Goal: Book appointment/travel/reservation

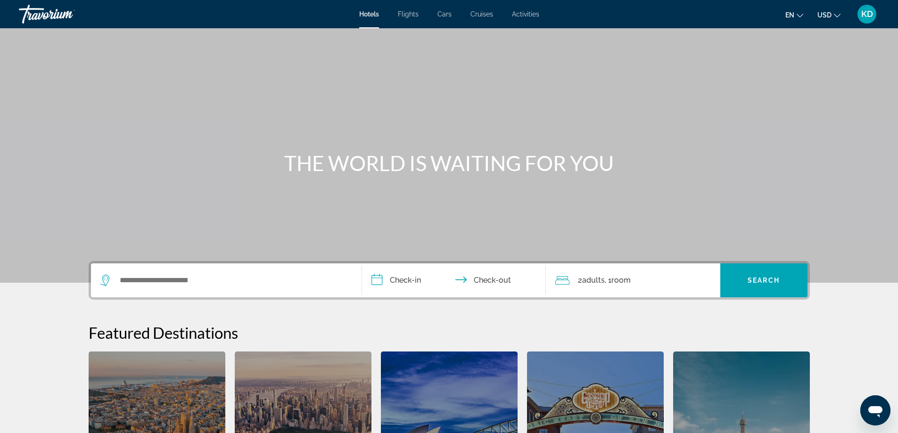
click at [417, 17] on span "Flights" at bounding box center [408, 14] width 21 height 8
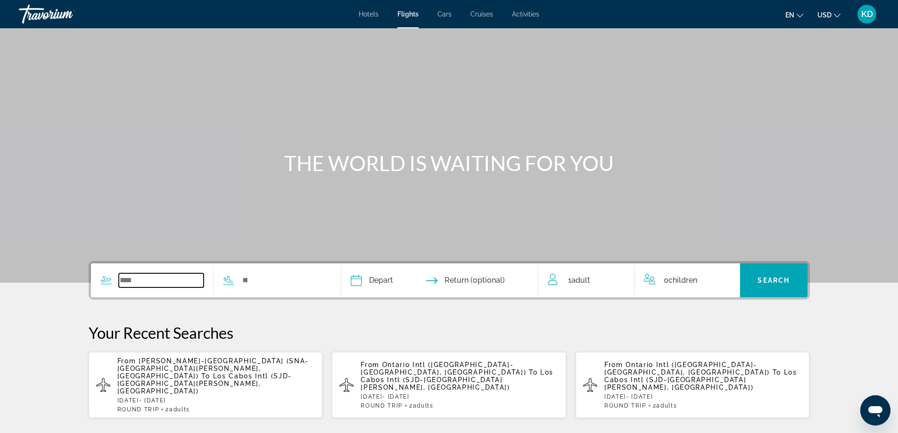
click at [159, 279] on input "Search widget" at bounding box center [161, 280] width 85 height 14
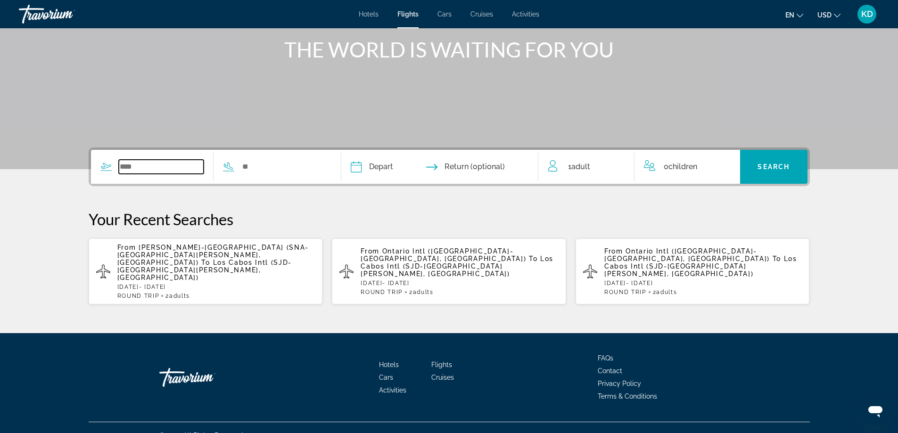
scroll to position [114, 0]
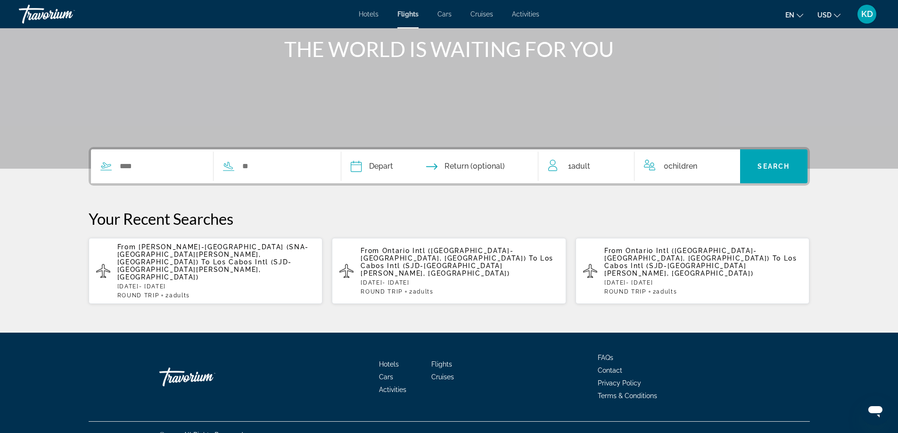
click at [390, 255] on span "Ontario Intl (ONT-Ontario, United States of America)" at bounding box center [442, 254] width 165 height 15
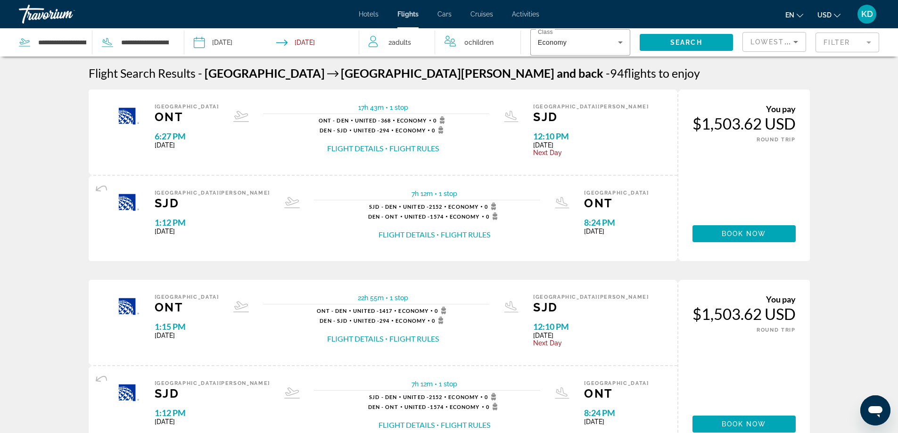
click at [249, 42] on input "Depart date: Oct 3, 2025" at bounding box center [234, 43] width 87 height 31
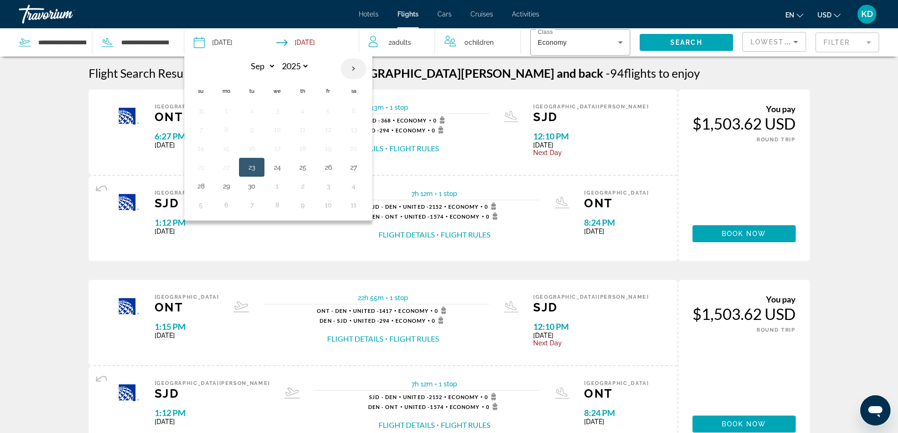
click at [351, 70] on th "Next month" at bounding box center [353, 68] width 25 height 21
select select "*"
click at [300, 169] on button "23" at bounding box center [302, 167] width 15 height 13
type input "**********"
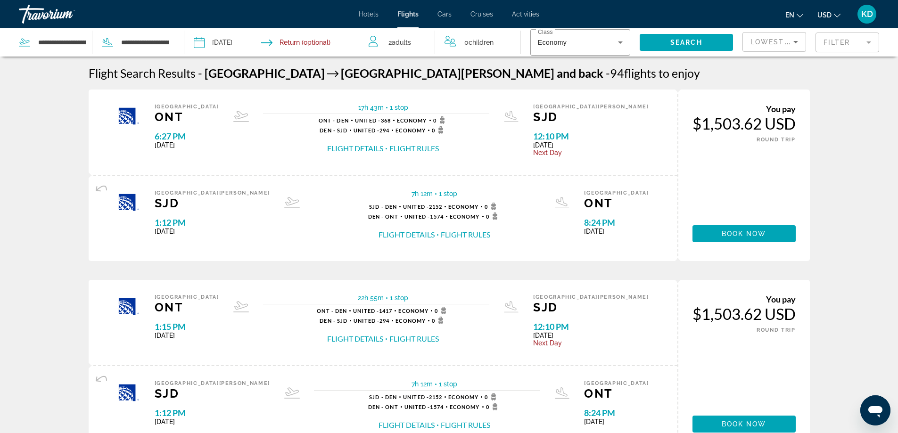
click at [326, 41] on input "Return date" at bounding box center [320, 43] width 87 height 31
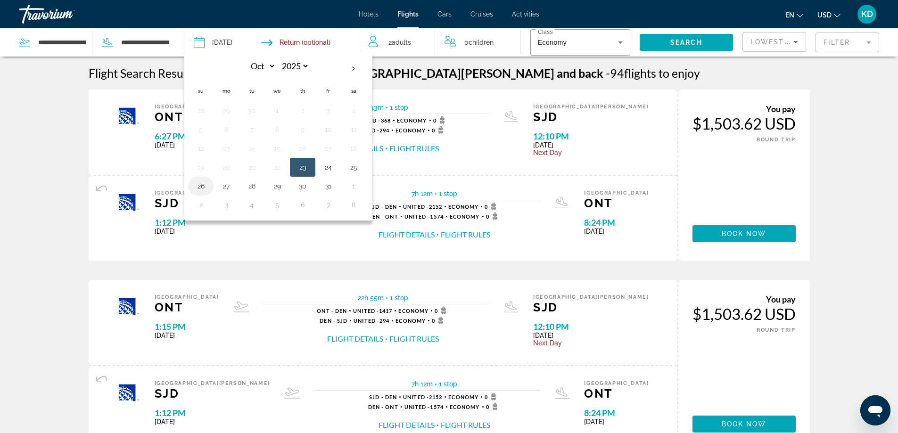
click at [199, 185] on button "26" at bounding box center [200, 186] width 15 height 13
type input "**********"
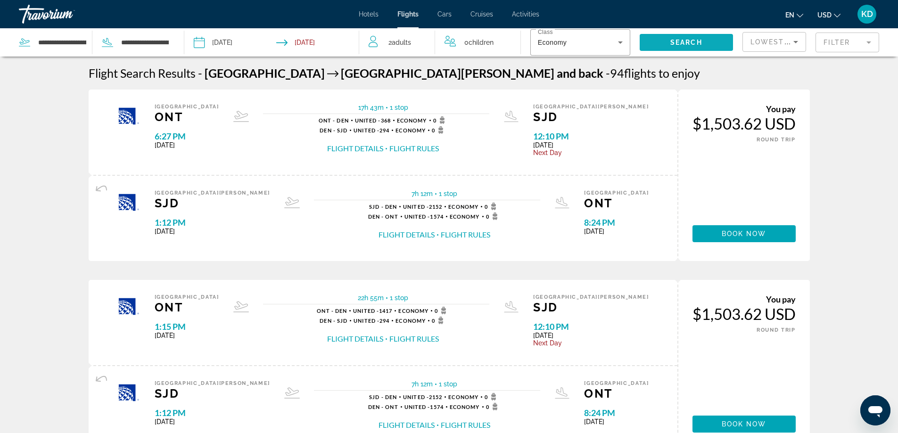
click at [686, 39] on span "Search" at bounding box center [686, 43] width 32 height 8
click at [797, 43] on icon "Sort by" at bounding box center [795, 41] width 11 height 11
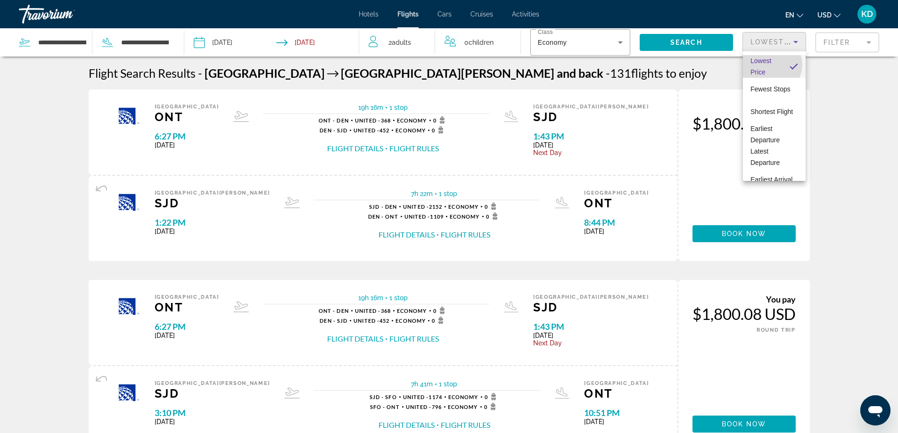
click at [771, 65] on span "Lowest Price" at bounding box center [766, 66] width 32 height 23
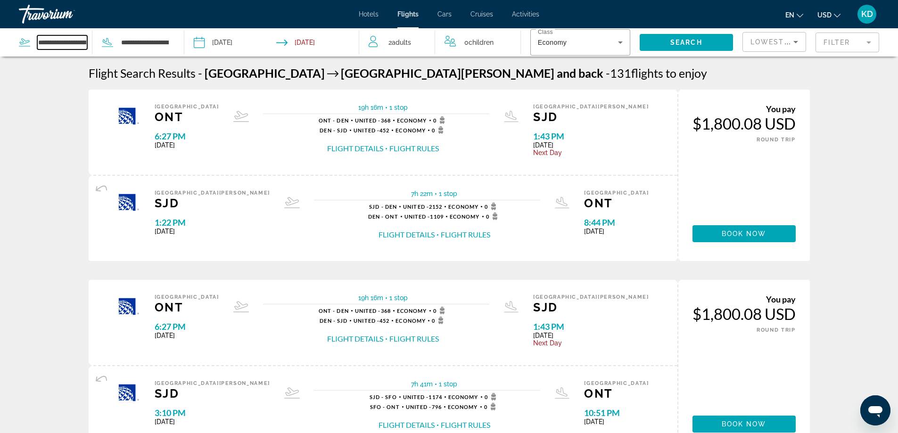
click at [57, 42] on input "**********" at bounding box center [62, 42] width 50 height 14
drag, startPoint x: 84, startPoint y: 40, endPoint x: 35, endPoint y: 40, distance: 49.0
click at [35, 40] on div "**********" at bounding box center [55, 42] width 73 height 14
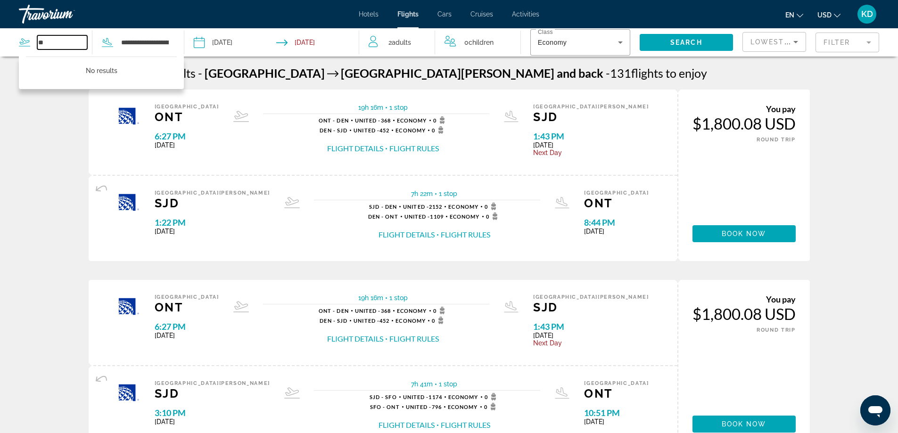
type input "*"
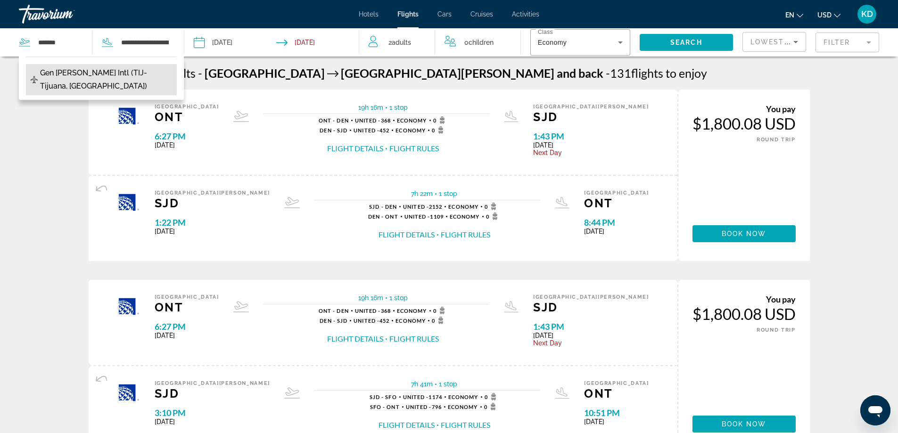
click at [95, 74] on span "Gen Abelardo L Rodriguez Intl (TIJ-Tijuana, Mexico)" at bounding box center [106, 79] width 132 height 26
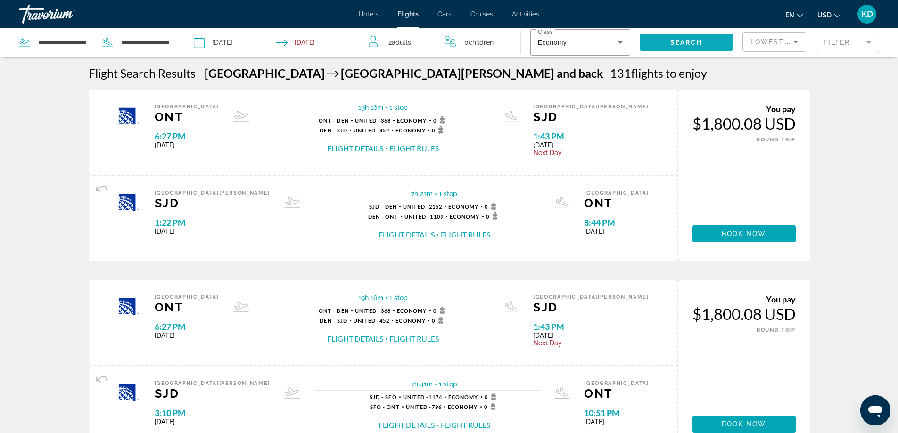
click at [686, 42] on span "Search" at bounding box center [686, 43] width 32 height 8
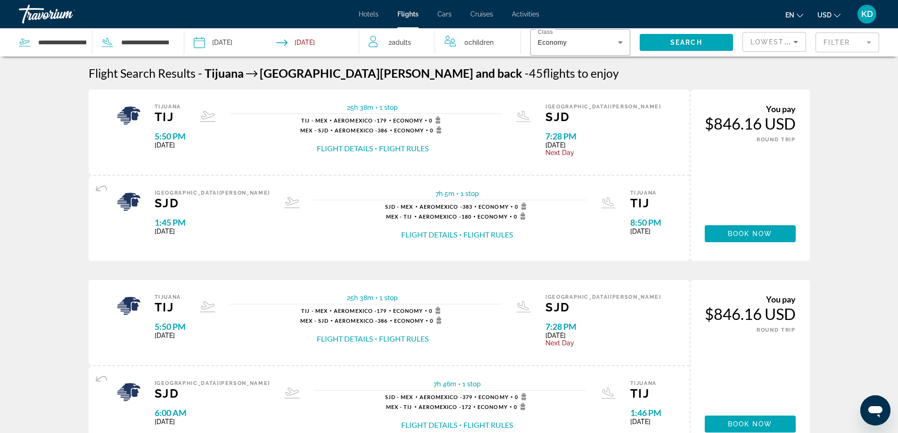
click at [792, 40] on icon "Sort by" at bounding box center [795, 41] width 11 height 11
click at [867, 93] on div at bounding box center [449, 216] width 898 height 433
click at [53, 42] on input "**********" at bounding box center [62, 42] width 50 height 14
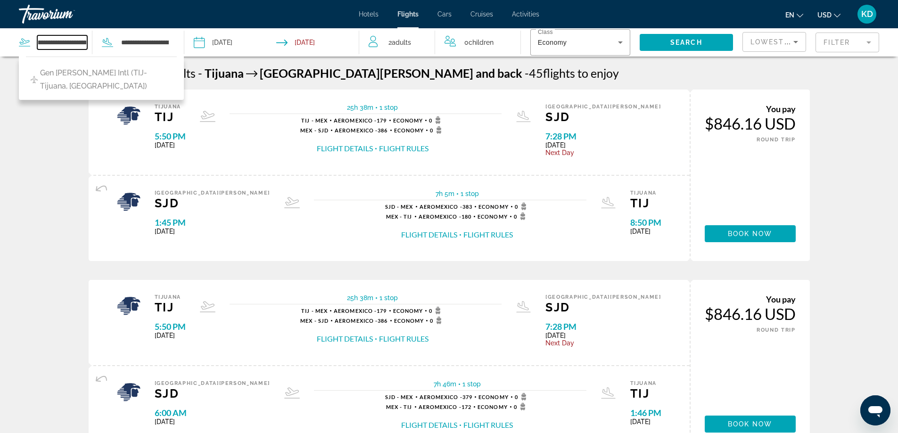
scroll to position [0, 108]
drag, startPoint x: 38, startPoint y: 39, endPoint x: 107, endPoint y: 41, distance: 69.3
click at [107, 41] on div "**********" at bounding box center [94, 42] width 151 height 28
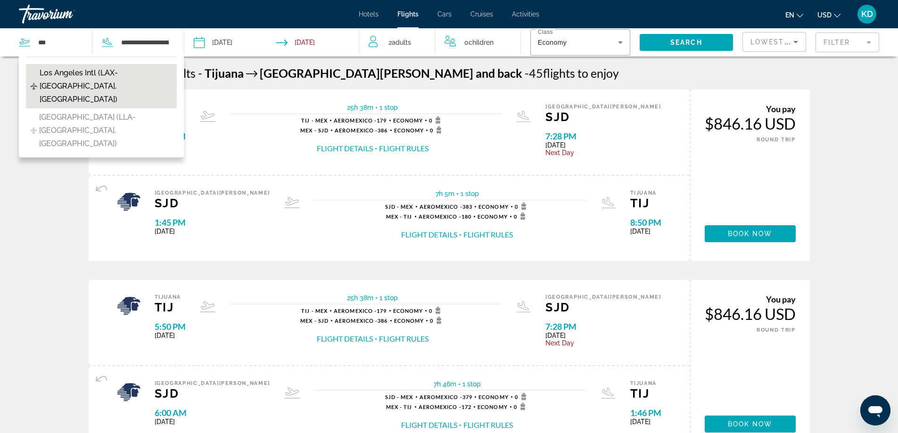
click at [100, 73] on span "Los Angeles Intl (LAX-Los Angeles, US)" at bounding box center [106, 86] width 132 height 40
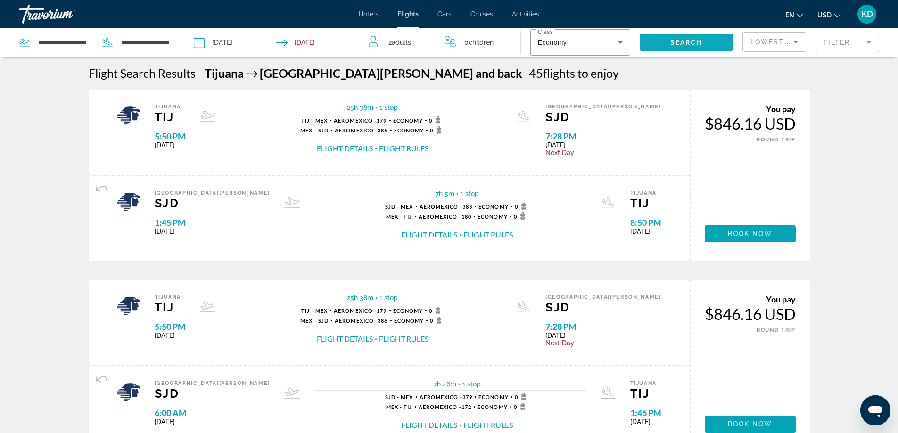
click at [695, 37] on span "Search widget" at bounding box center [685, 42] width 93 height 23
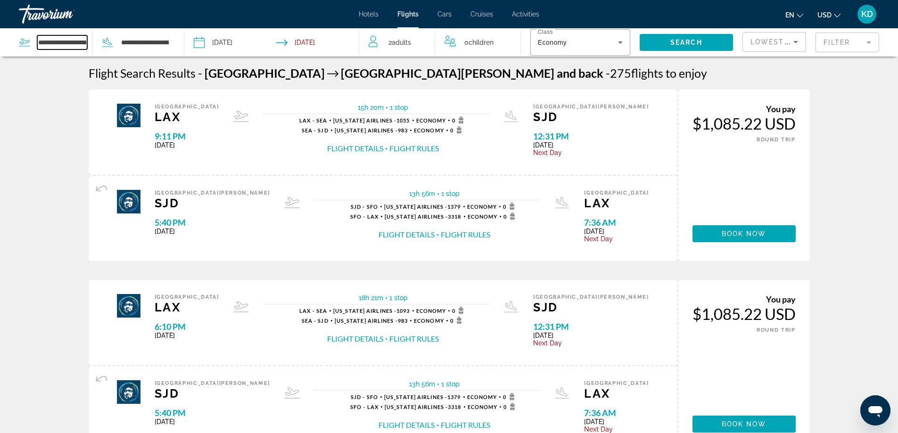
click at [59, 42] on input "**********" at bounding box center [62, 42] width 50 height 14
drag, startPoint x: 39, startPoint y: 42, endPoint x: 99, endPoint y: 40, distance: 60.3
click at [99, 40] on div "**********" at bounding box center [94, 42] width 151 height 28
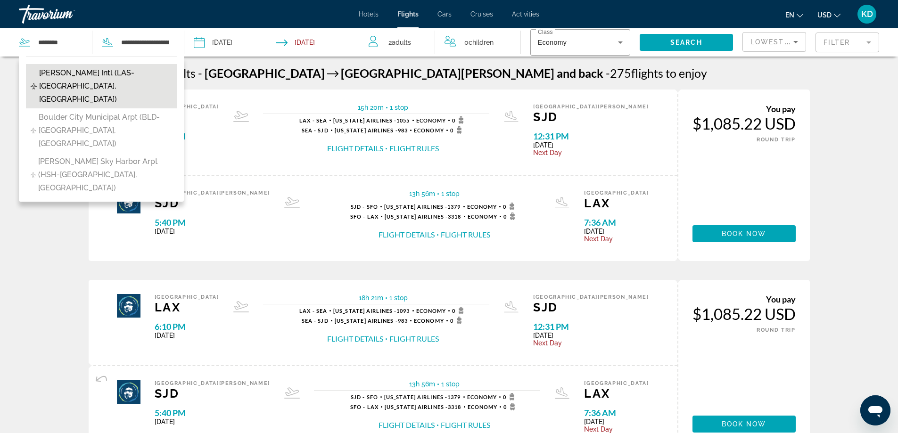
click at [104, 75] on span "Harry Reid Intl (LAS-Las Vegas, United States of America)" at bounding box center [105, 86] width 133 height 40
type input "**********"
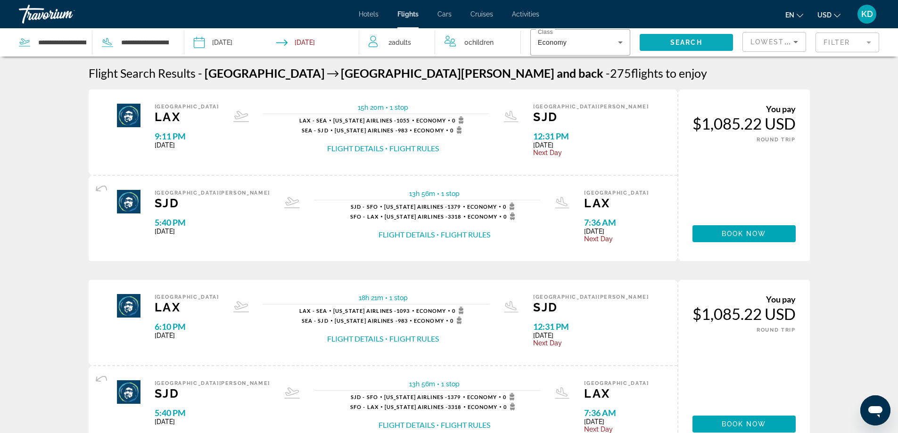
click at [696, 40] on span "Search" at bounding box center [686, 43] width 32 height 8
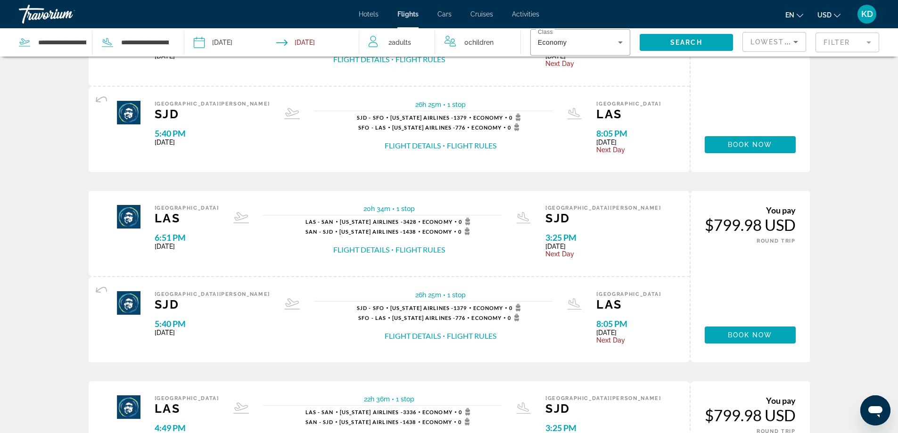
scroll to position [141, 0]
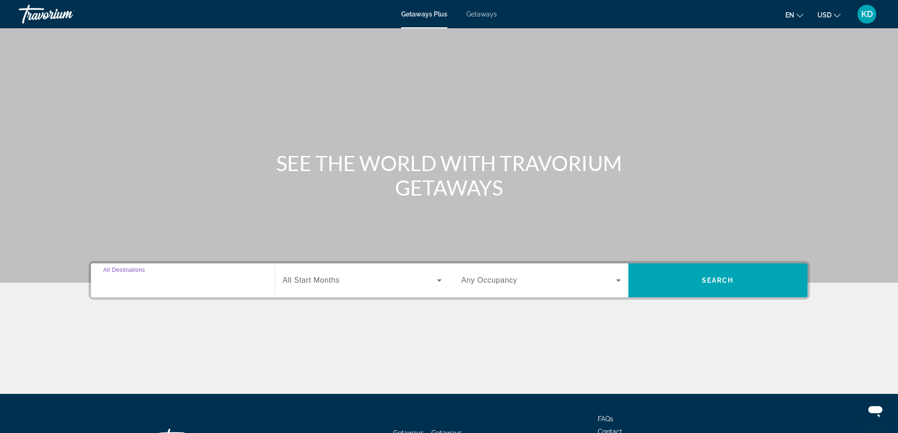
click at [165, 280] on input "Destination All Destinations" at bounding box center [182, 280] width 159 height 11
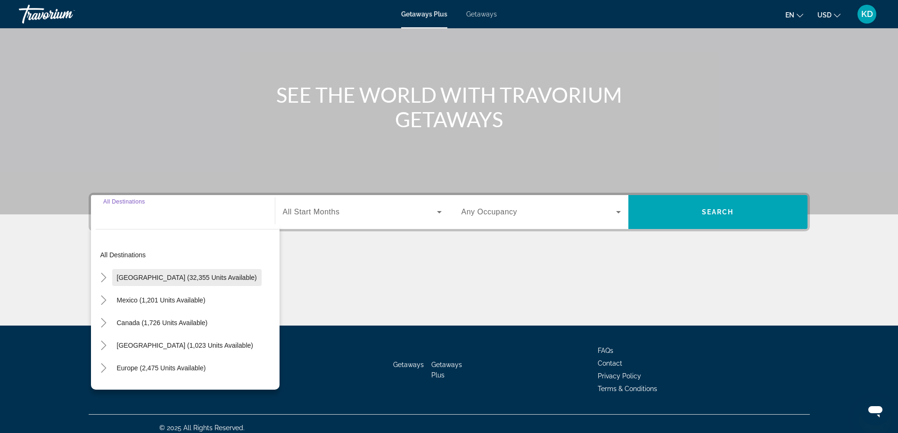
scroll to position [76, 0]
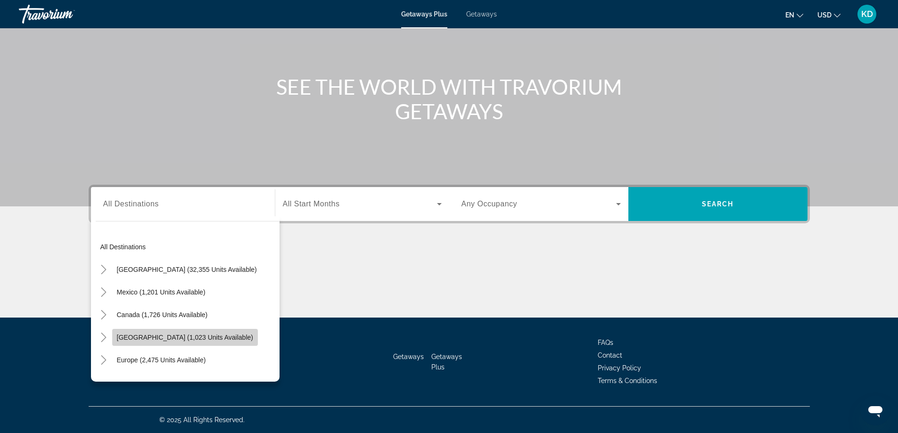
click at [180, 340] on span "[GEOGRAPHIC_DATA] (1,023 units available)" at bounding box center [185, 338] width 136 height 8
type input "**********"
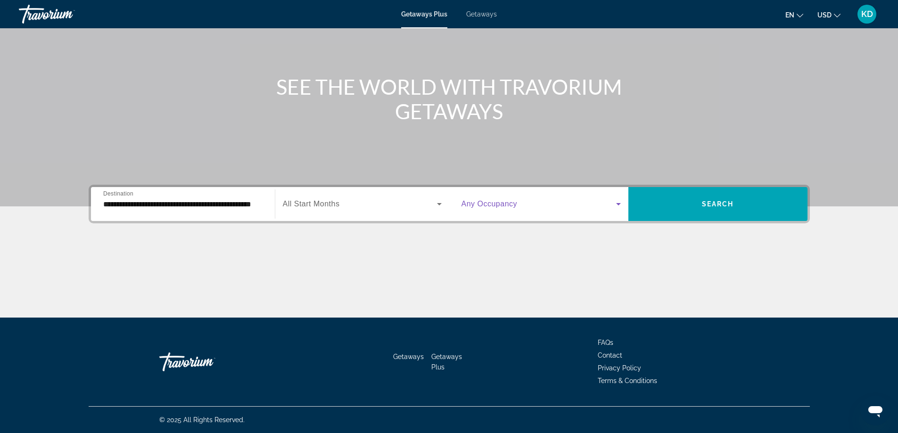
click at [531, 207] on span "Search widget" at bounding box center [538, 203] width 155 height 11
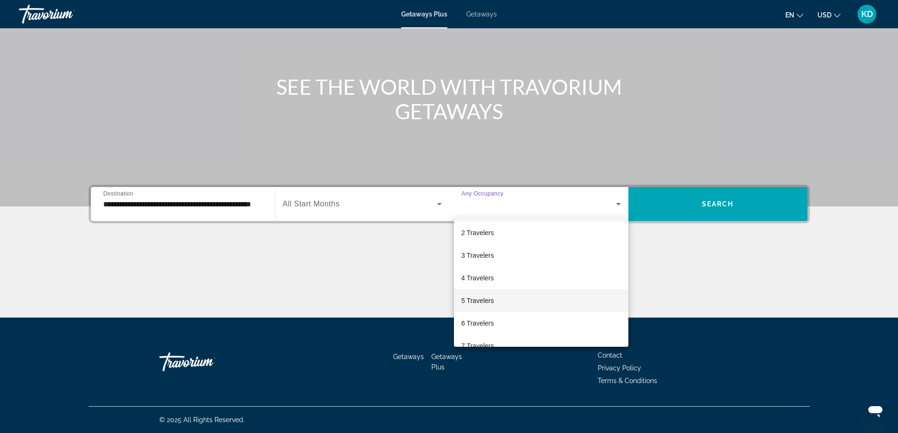
scroll to position [0, 0]
click at [489, 233] on span "Any Occupancy" at bounding box center [484, 233] width 46 height 8
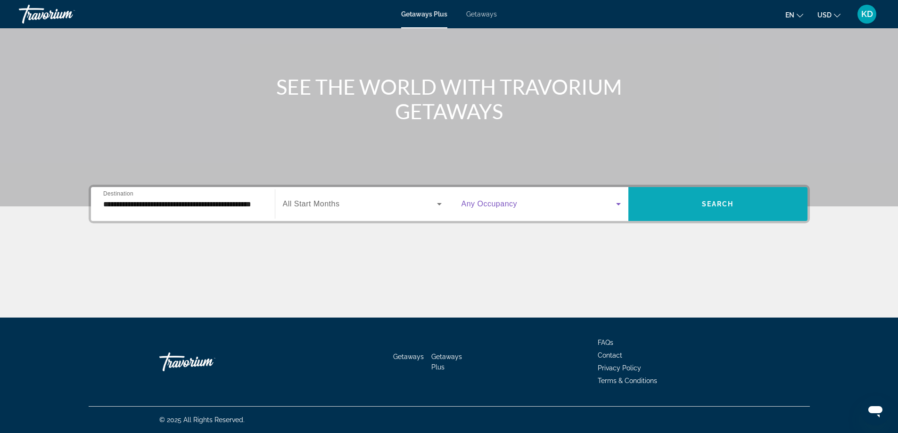
click at [688, 200] on span "Search widget" at bounding box center [717, 204] width 179 height 23
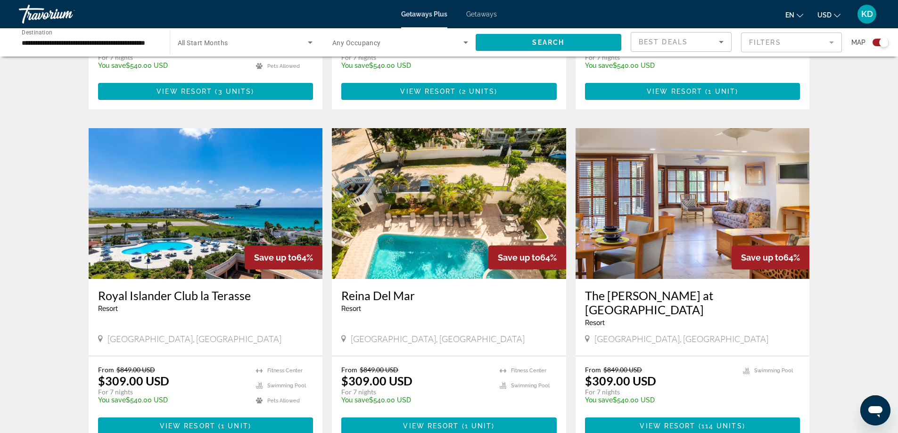
scroll to position [1272, 0]
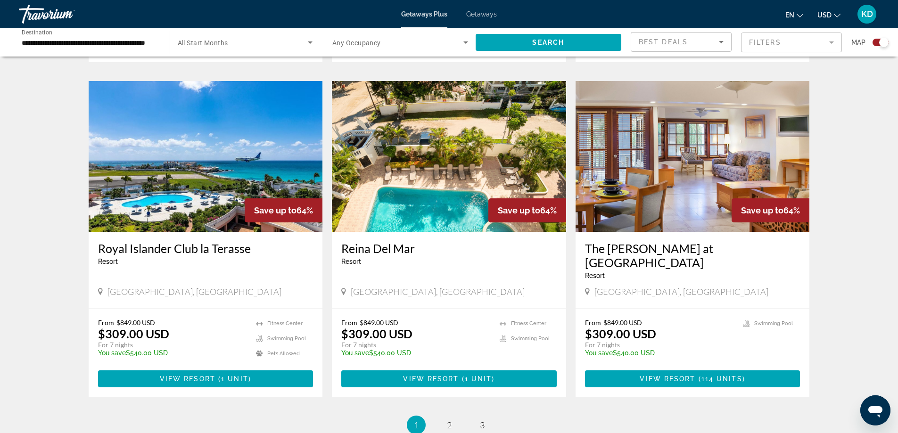
click at [193, 179] on img "Main content" at bounding box center [206, 156] width 234 height 151
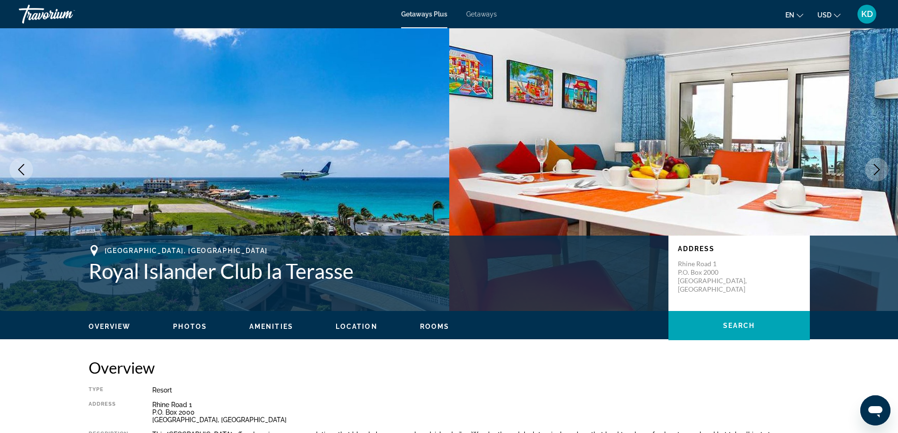
click at [187, 326] on span "Photos" at bounding box center [190, 327] width 34 height 8
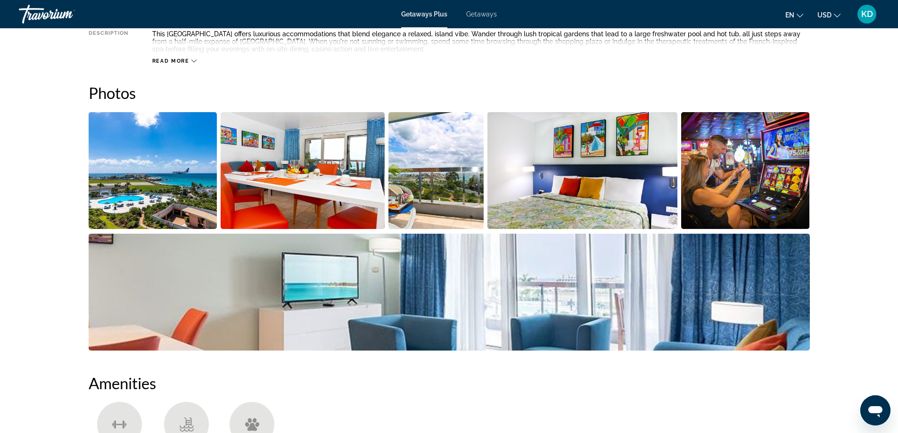
scroll to position [368, 0]
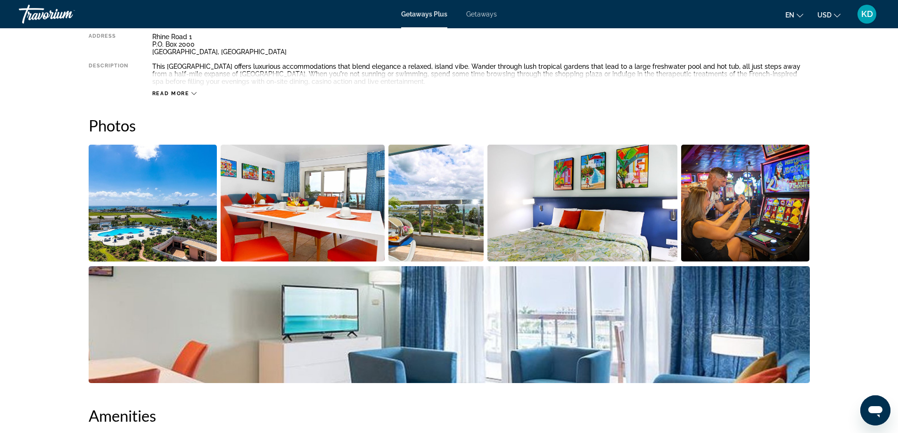
click at [580, 201] on img "Open full-screen image slider" at bounding box center [582, 203] width 190 height 117
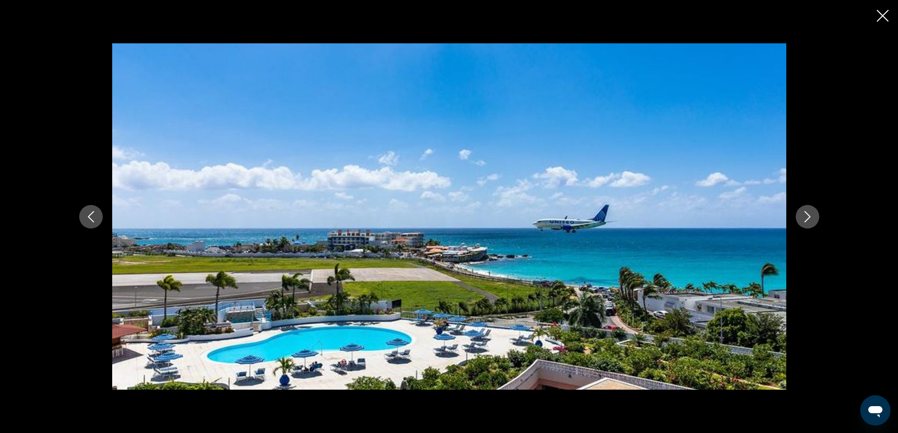
click at [803, 214] on icon "Next image" at bounding box center [806, 216] width 11 height 11
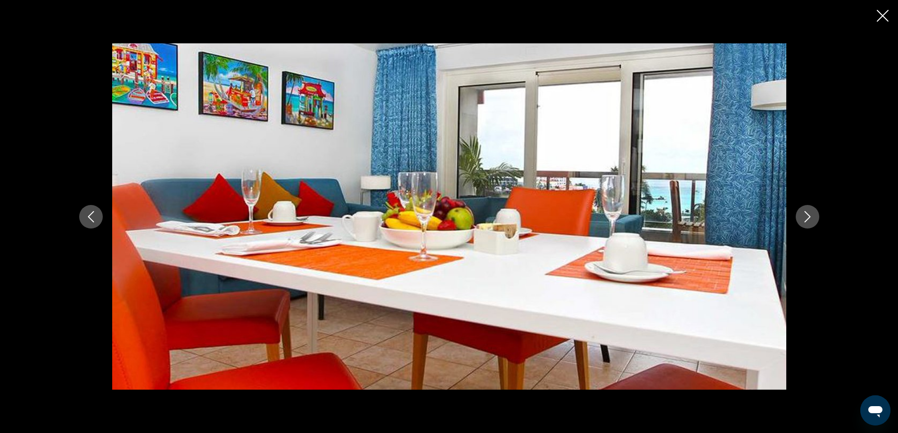
click at [803, 214] on icon "Next image" at bounding box center [806, 216] width 11 height 11
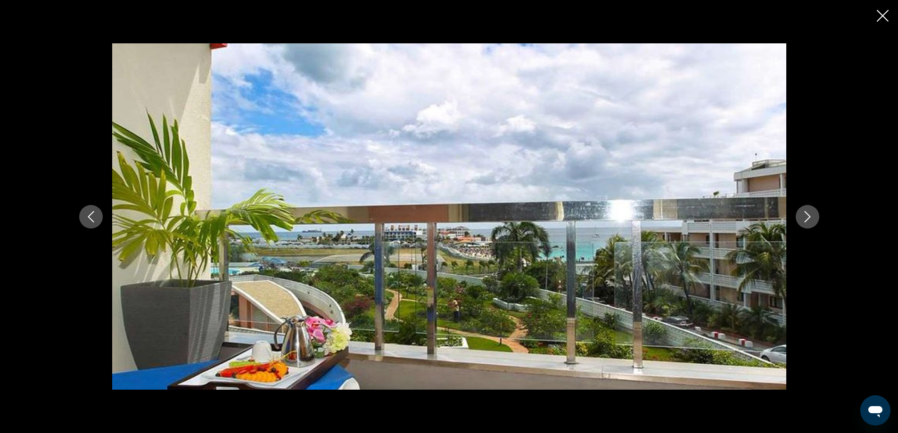
click at [803, 214] on icon "Next image" at bounding box center [806, 216] width 11 height 11
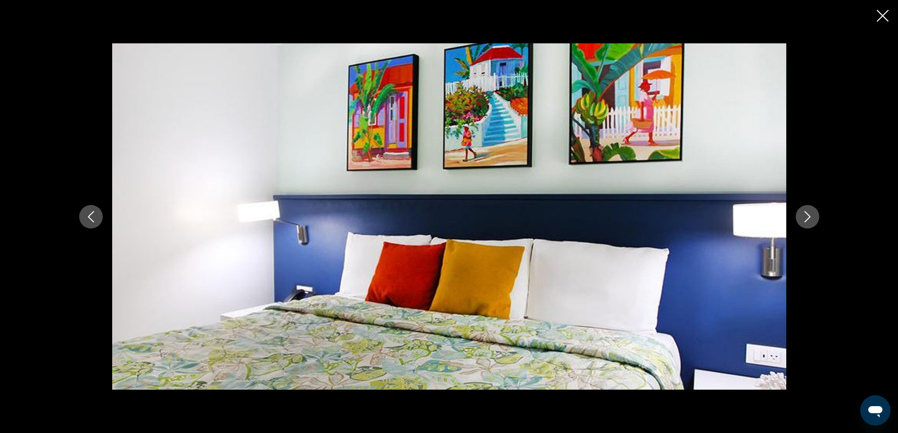
click at [803, 214] on icon "Next image" at bounding box center [806, 216] width 11 height 11
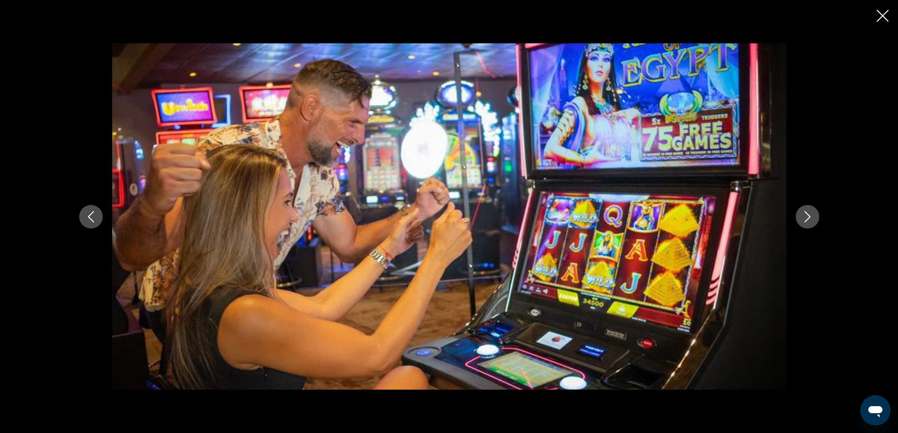
click at [803, 214] on icon "Next image" at bounding box center [806, 216] width 11 height 11
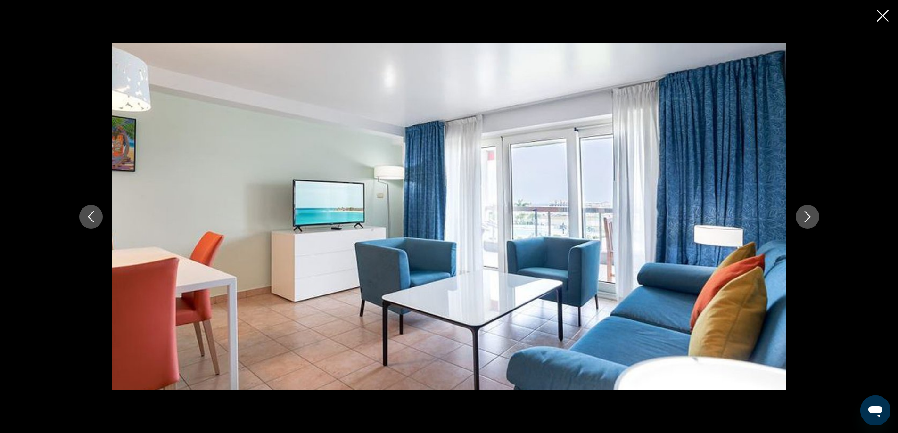
click at [803, 214] on icon "Next image" at bounding box center [806, 216] width 11 height 11
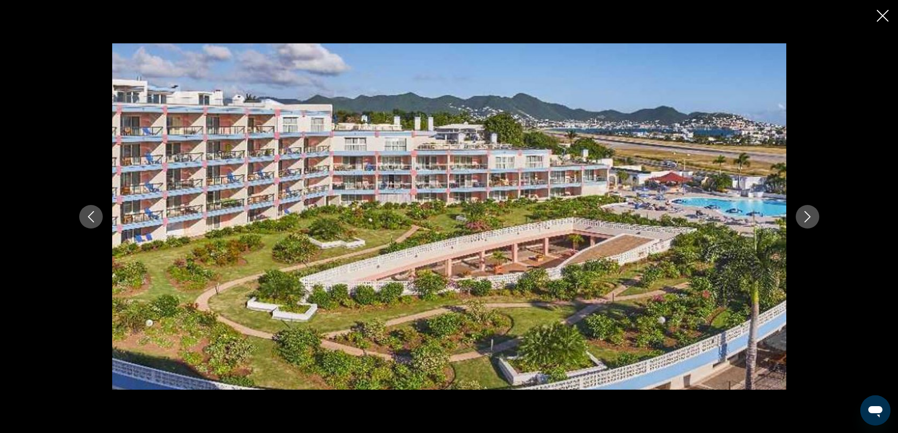
click at [803, 214] on icon "Next image" at bounding box center [806, 216] width 11 height 11
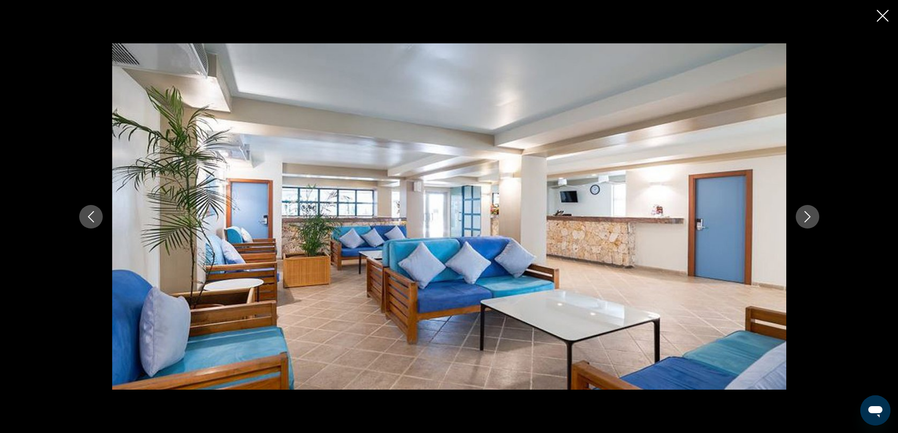
click at [803, 214] on icon "Next image" at bounding box center [806, 216] width 11 height 11
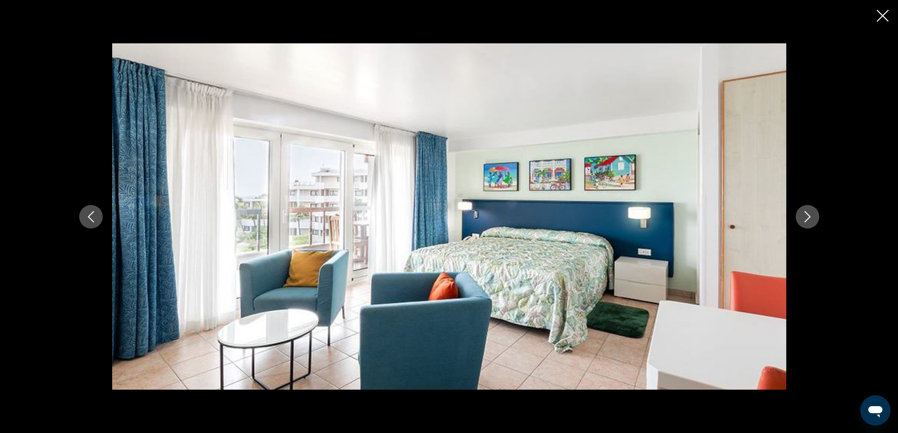
click at [803, 214] on icon "Next image" at bounding box center [806, 216] width 11 height 11
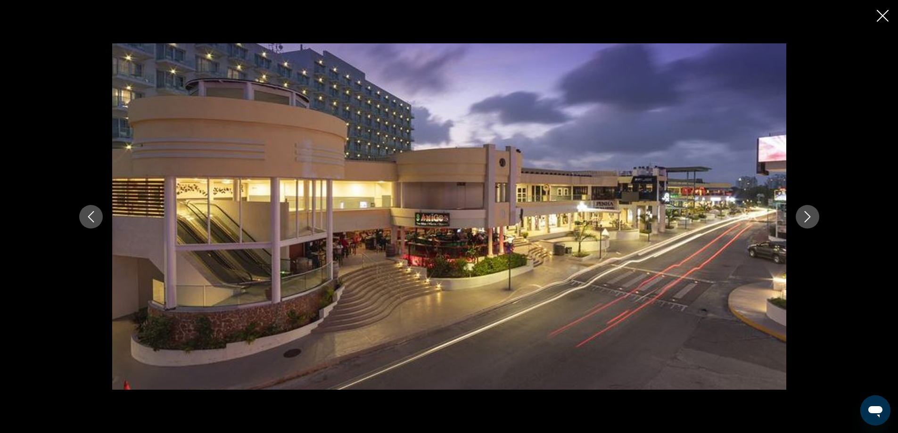
click at [803, 214] on icon "Next image" at bounding box center [806, 216] width 11 height 11
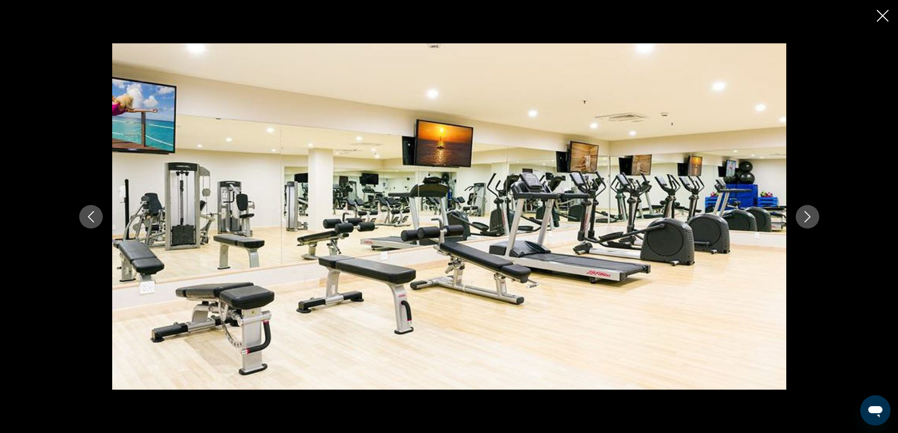
click at [803, 214] on icon "Next image" at bounding box center [806, 216] width 11 height 11
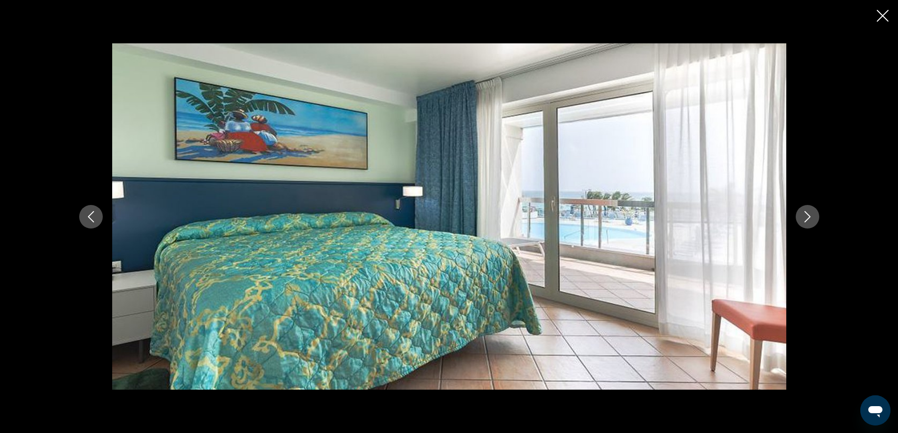
click at [883, 13] on icon "Close slideshow" at bounding box center [882, 16] width 12 height 12
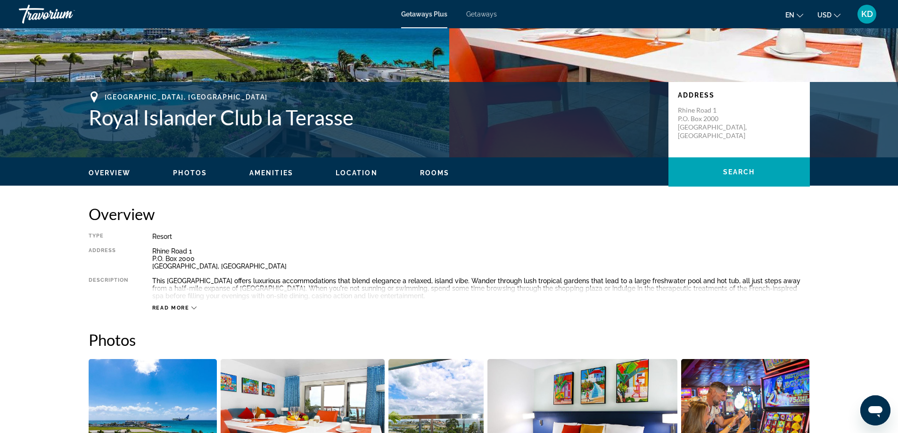
scroll to position [0, 0]
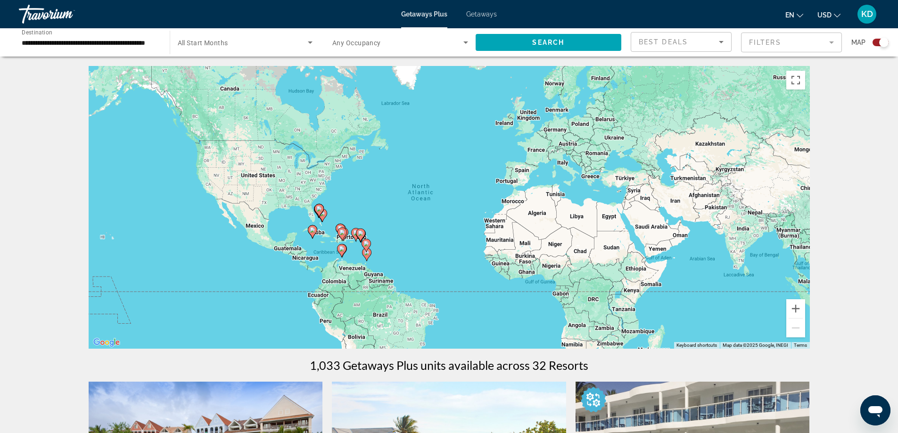
click at [308, 41] on icon "Search widget" at bounding box center [309, 42] width 11 height 11
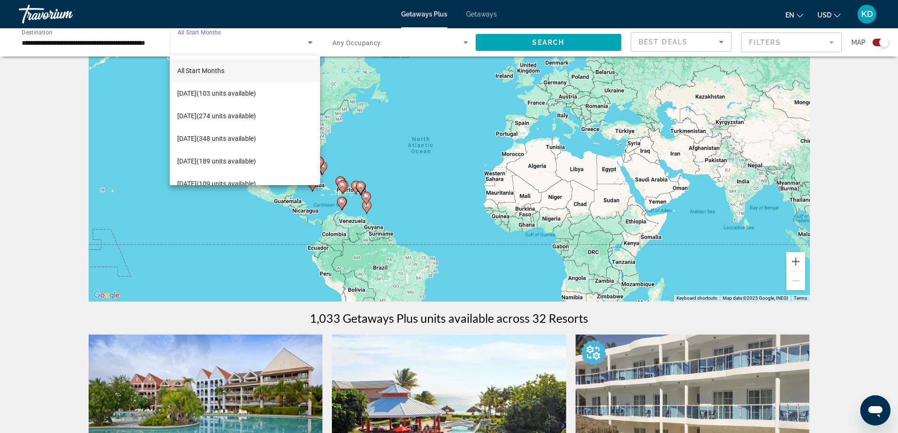
click at [407, 39] on div at bounding box center [449, 216] width 898 height 433
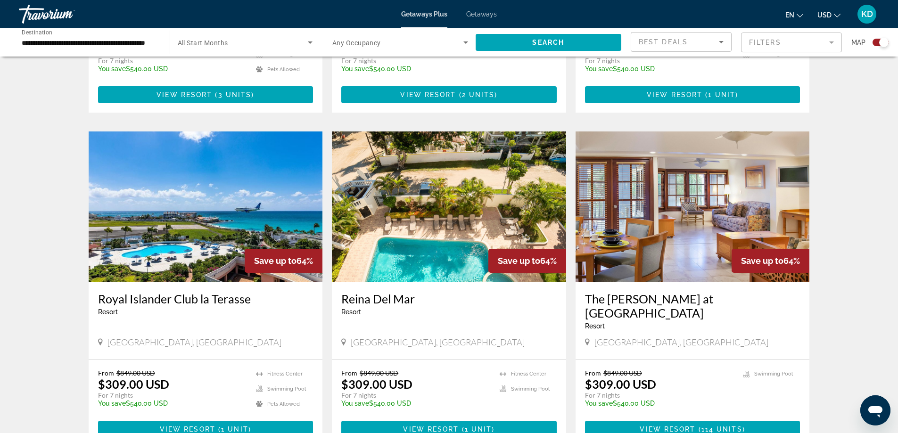
scroll to position [1319, 0]
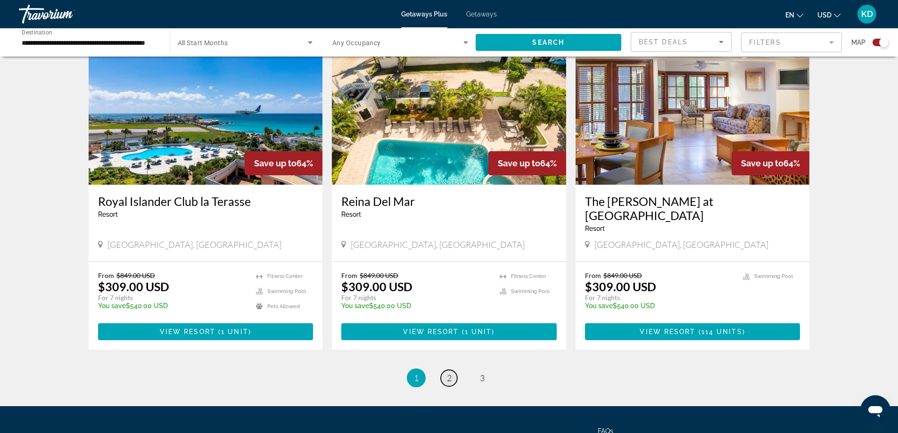
click at [451, 370] on link "page 2" at bounding box center [449, 378] width 16 height 16
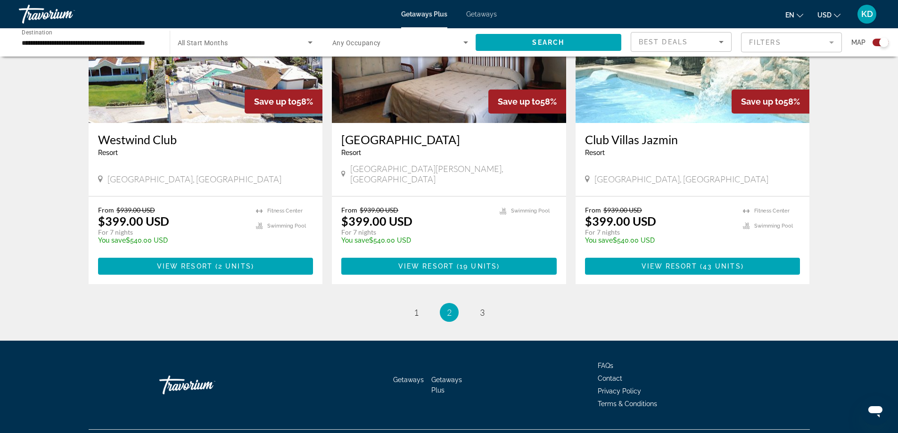
scroll to position [1383, 0]
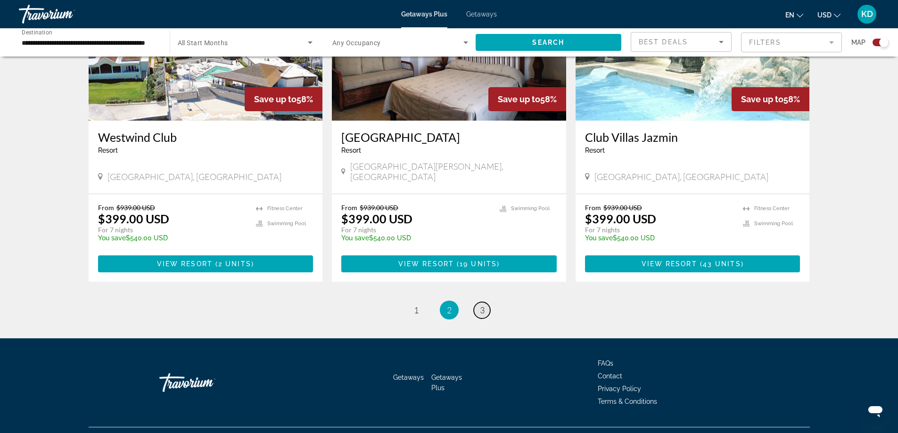
click at [483, 305] on span "3" at bounding box center [482, 310] width 5 height 10
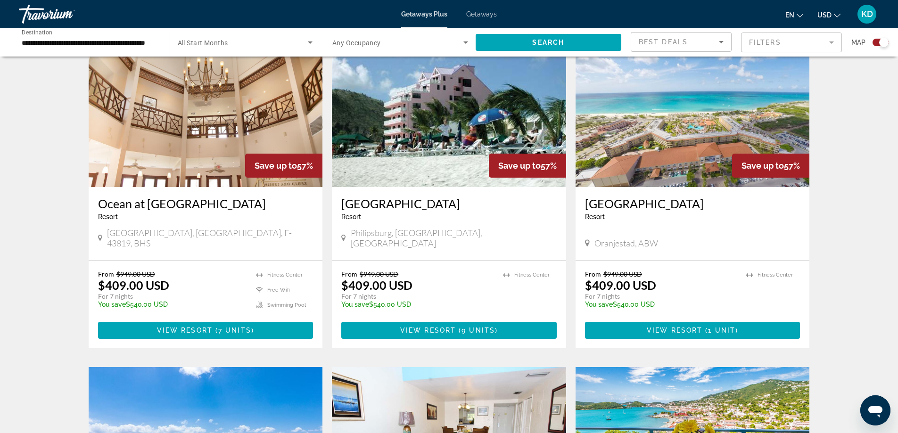
scroll to position [330, 0]
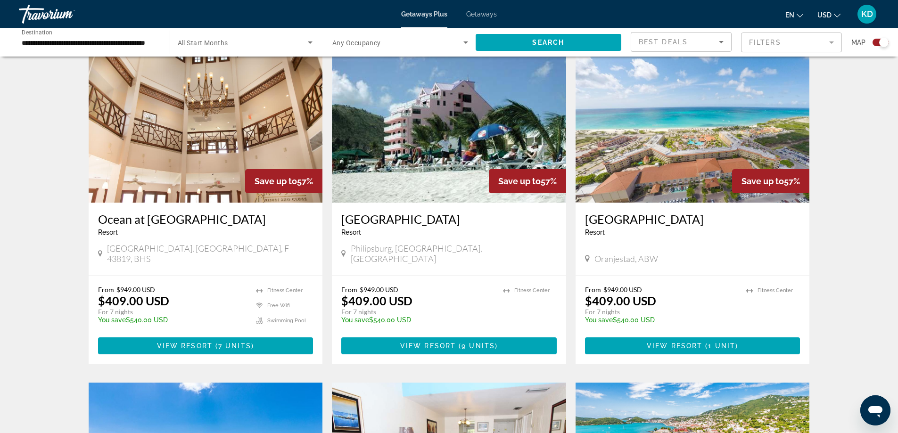
click at [451, 136] on img "Main content" at bounding box center [449, 127] width 234 height 151
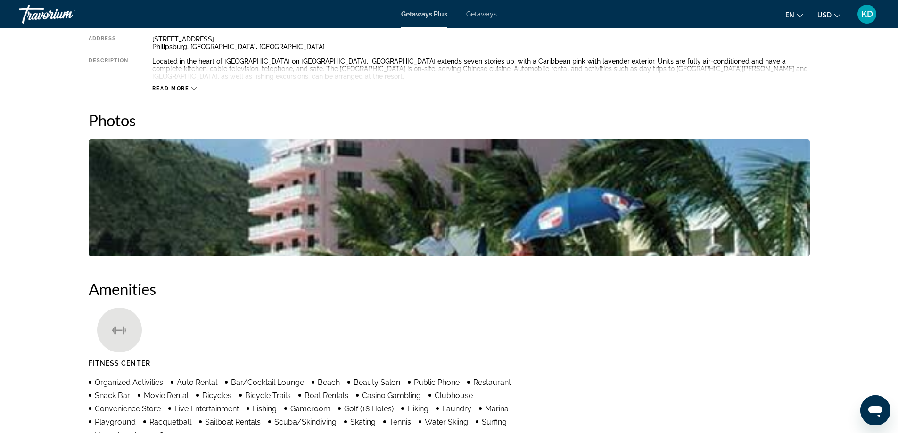
scroll to position [377, 0]
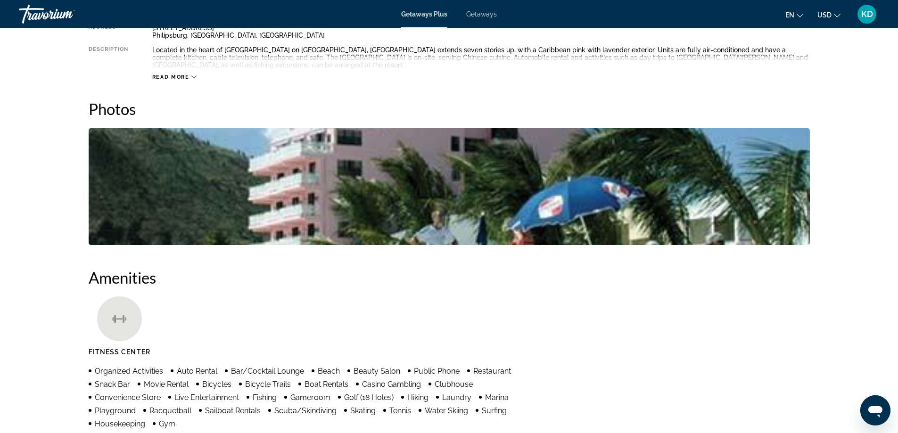
click at [478, 187] on img "Open full-screen image slider" at bounding box center [449, 186] width 721 height 117
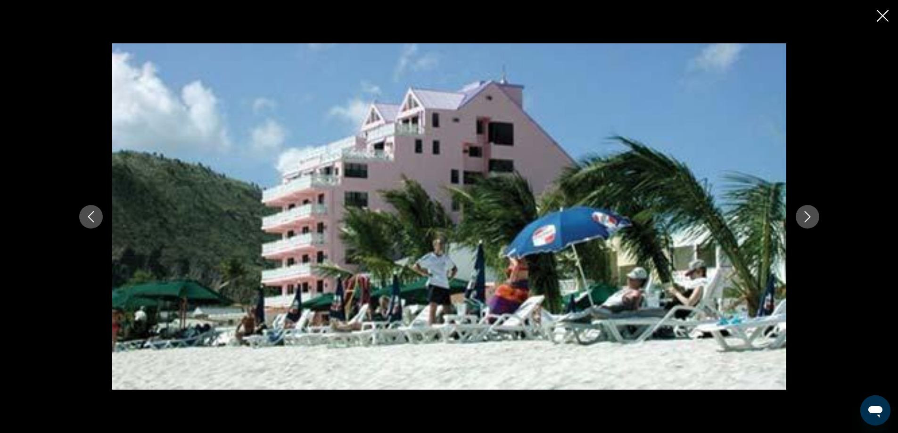
click at [813, 219] on button "Next image" at bounding box center [807, 217] width 24 height 24
click at [806, 218] on icon "Next image" at bounding box center [806, 216] width 11 height 11
click at [809, 220] on icon "Next image" at bounding box center [806, 216] width 11 height 11
click at [81, 219] on button "Previous image" at bounding box center [91, 217] width 24 height 24
click at [883, 14] on icon "Close slideshow" at bounding box center [882, 16] width 12 height 12
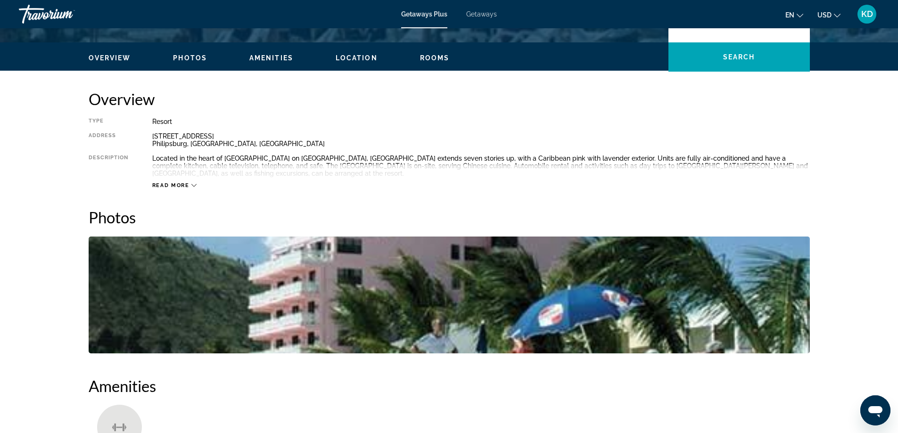
scroll to position [184, 0]
